Goal: Find specific page/section: Find specific page/section

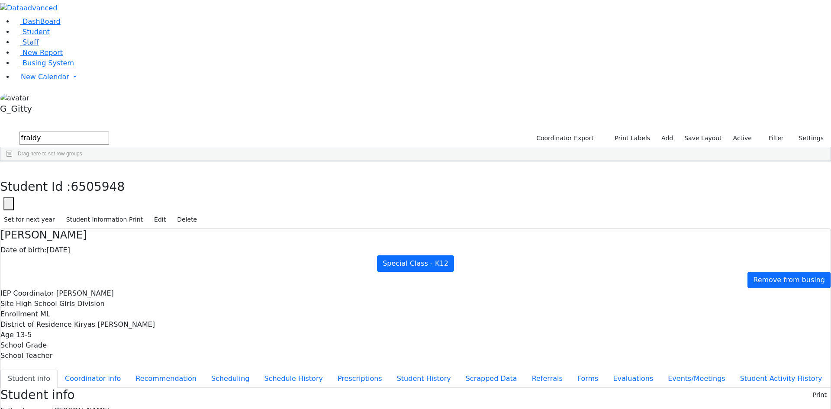
click at [17, 46] on link "Staff" at bounding box center [26, 42] width 25 height 8
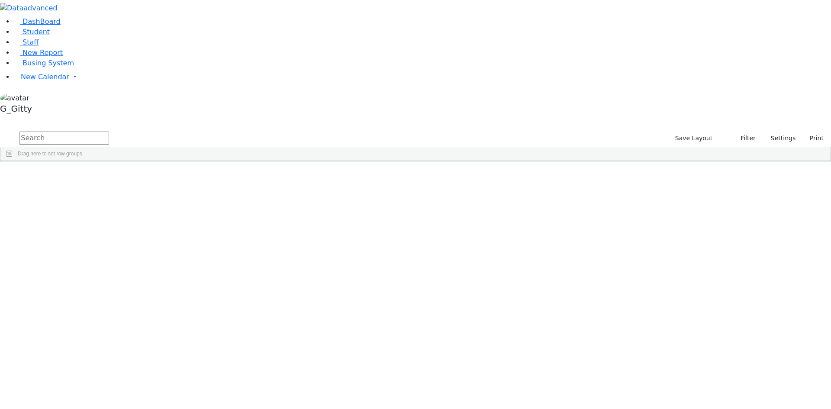
drag, startPoint x: 0, startPoint y: 0, endPoint x: 126, endPoint y: 37, distance: 131.7
click at [109, 131] on input "text" at bounding box center [64, 137] width 90 height 13
type input "drum"
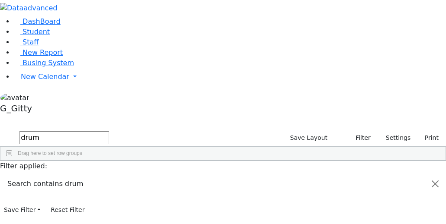
click at [109, 131] on input "drum" at bounding box center [64, 137] width 90 height 13
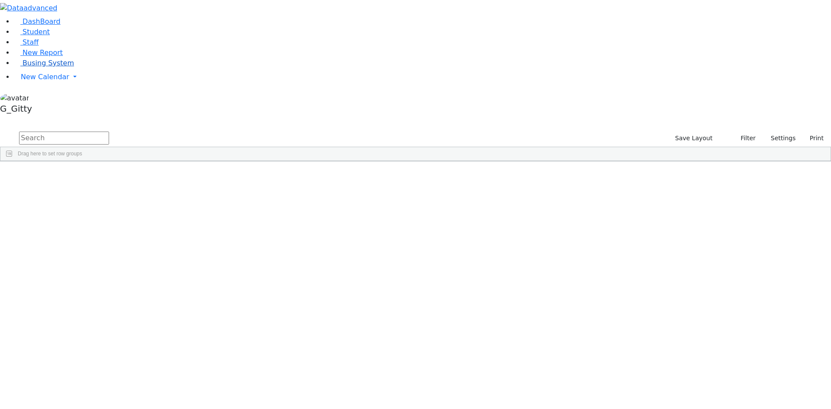
click at [52, 67] on span "Busing System" at bounding box center [47, 63] width 51 height 8
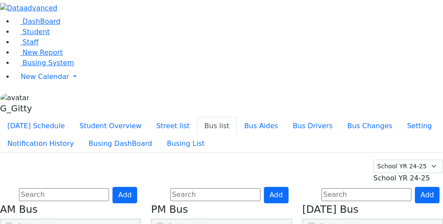
select select "210"
click at [141, 187] on div "Add" at bounding box center [70, 195] width 141 height 16
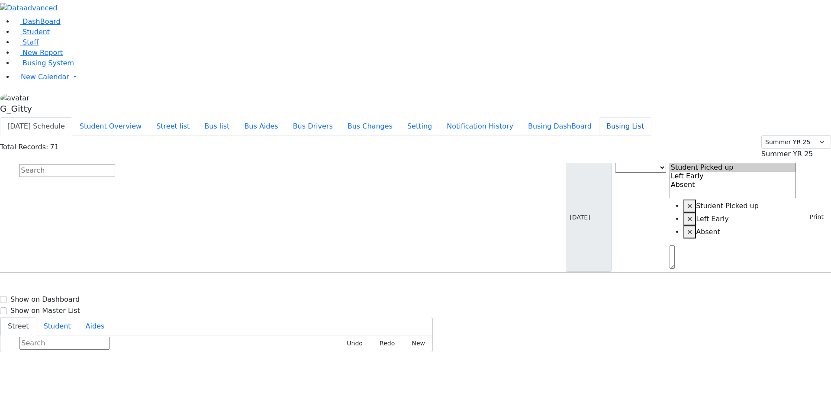
click at [634, 117] on button "Busing List" at bounding box center [625, 126] width 52 height 18
